Goal: Information Seeking & Learning: Learn about a topic

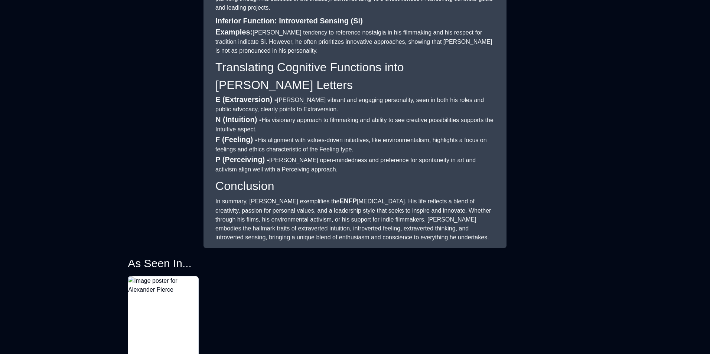
scroll to position [631, 0]
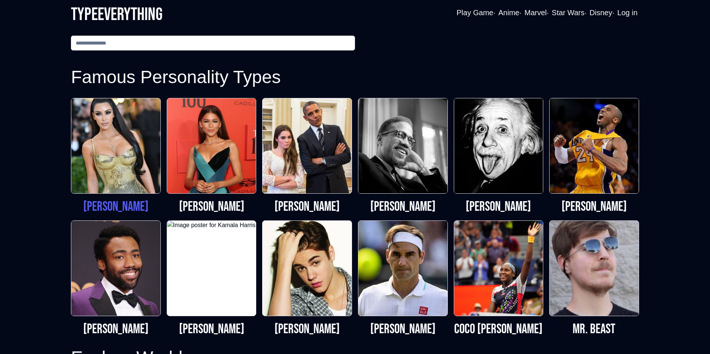
click at [137, 201] on p "[PERSON_NAME]" at bounding box center [116, 207] width 90 height 15
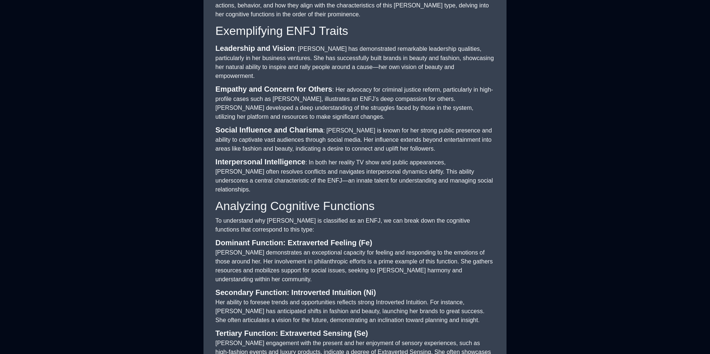
scroll to position [445, 0]
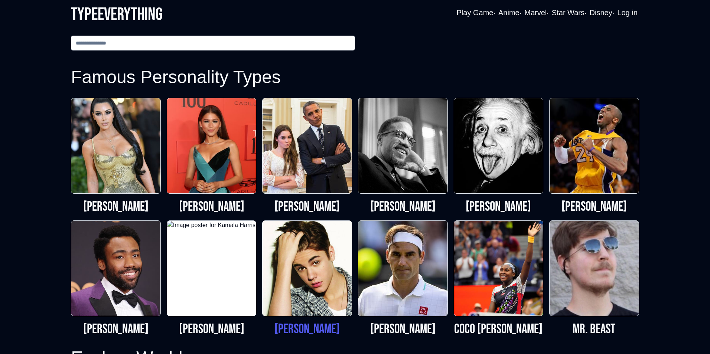
click at [302, 312] on img at bounding box center [306, 268] width 89 height 95
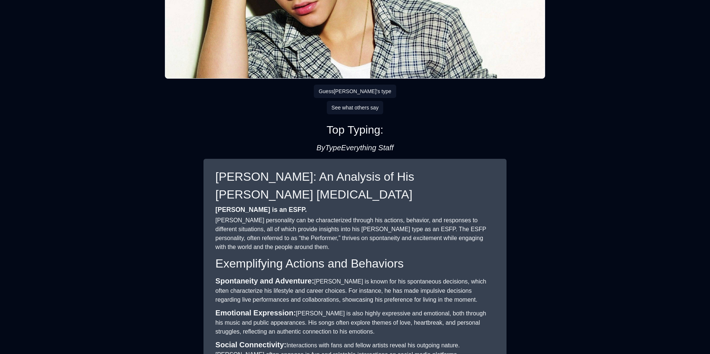
scroll to position [204, 0]
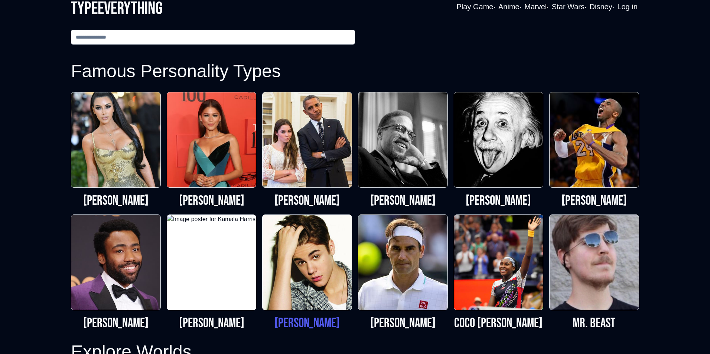
scroll to position [9, 0]
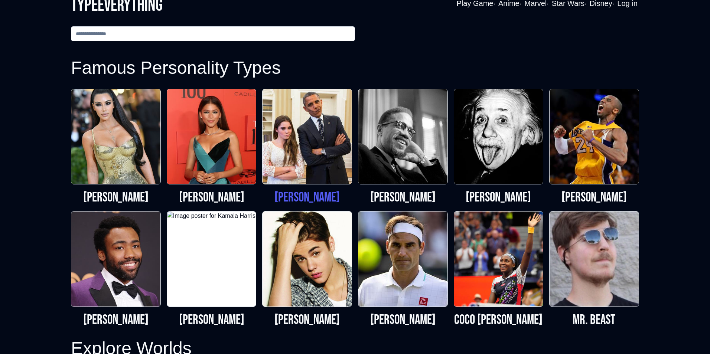
click at [300, 202] on p "[PERSON_NAME]" at bounding box center [307, 197] width 90 height 15
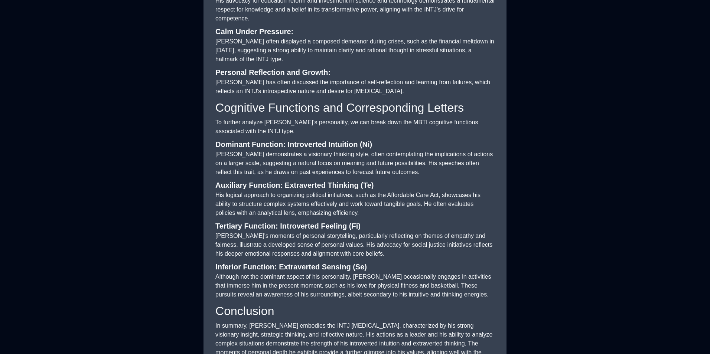
scroll to position [657, 0]
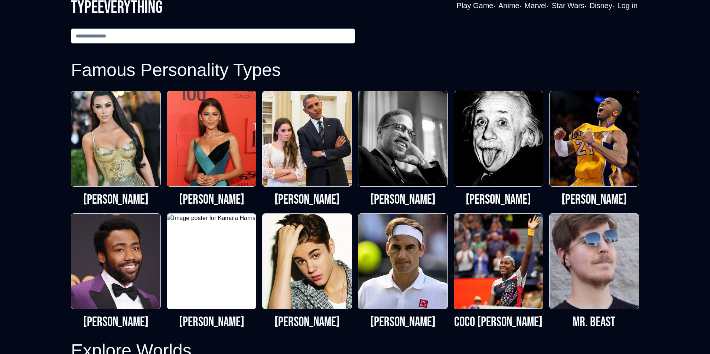
scroll to position [9, 0]
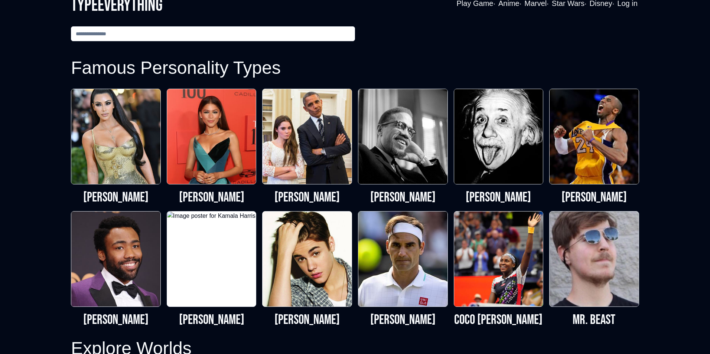
click at [154, 37] on input "text" at bounding box center [213, 33] width 284 height 15
type input "**********"
drag, startPoint x: 158, startPoint y: 37, endPoint x: 158, endPoint y: 49, distance: 11.9
click at [158, 41] on div "**********" at bounding box center [355, 35] width 568 height 18
